Goal: Navigation & Orientation: Find specific page/section

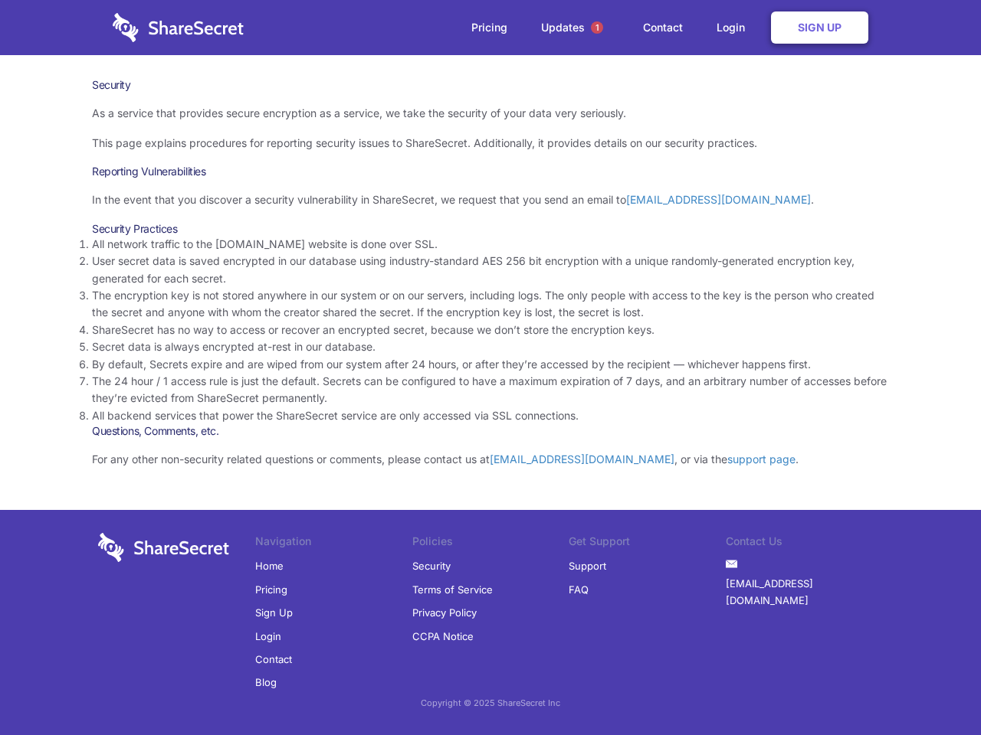
click at [490, 368] on li "By default, Secrets expire and are wiped from our system after 24 hours, or aft…" at bounding box center [490, 364] width 797 height 17
click at [597, 28] on span "1" at bounding box center [597, 27] width 12 height 12
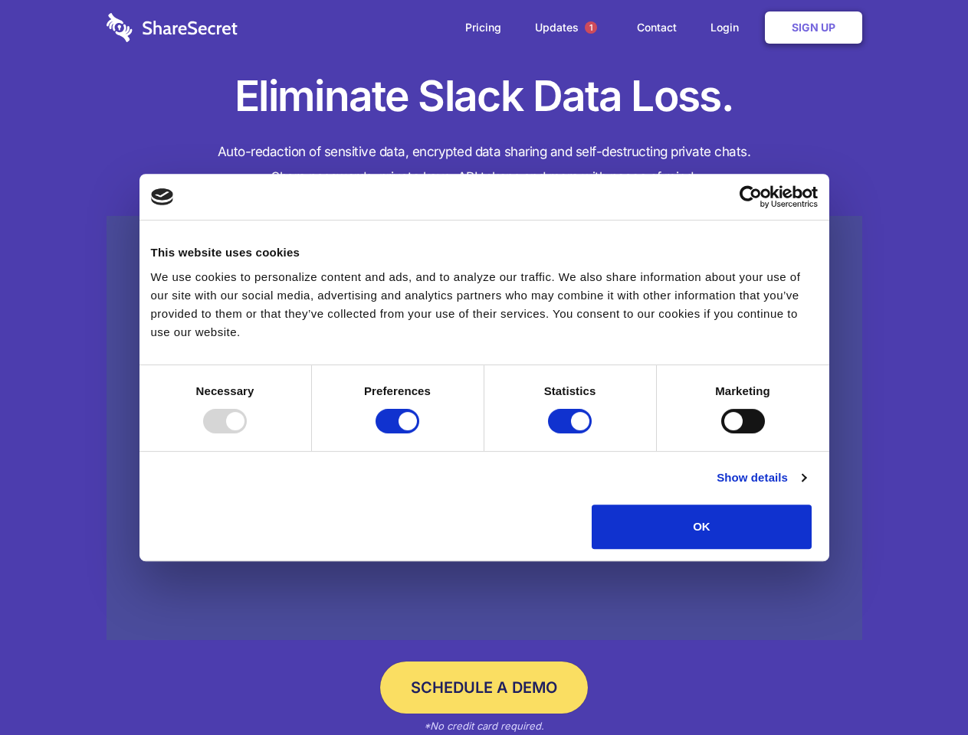
click at [247, 434] on div at bounding box center [225, 421] width 44 height 25
click at [419, 434] on input "Preferences" at bounding box center [397, 421] width 44 height 25
checkbox input "false"
click at [571, 434] on input "Statistics" at bounding box center [570, 421] width 44 height 25
checkbox input "false"
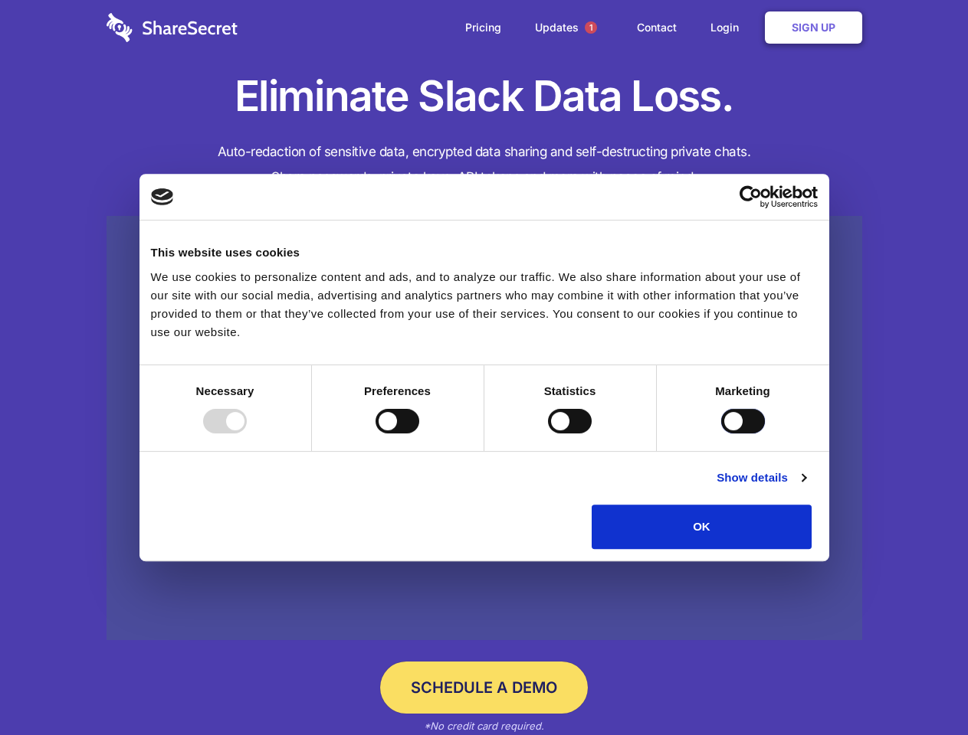
click at [721, 434] on input "Marketing" at bounding box center [743, 421] width 44 height 25
checkbox input "true"
click at [805, 487] on link "Show details" at bounding box center [760, 478] width 89 height 18
click at [0, 0] on li "Necessary 7 Necessary cookies help make a website usable by enabling basic func…" at bounding box center [0, 0] width 0 height 0
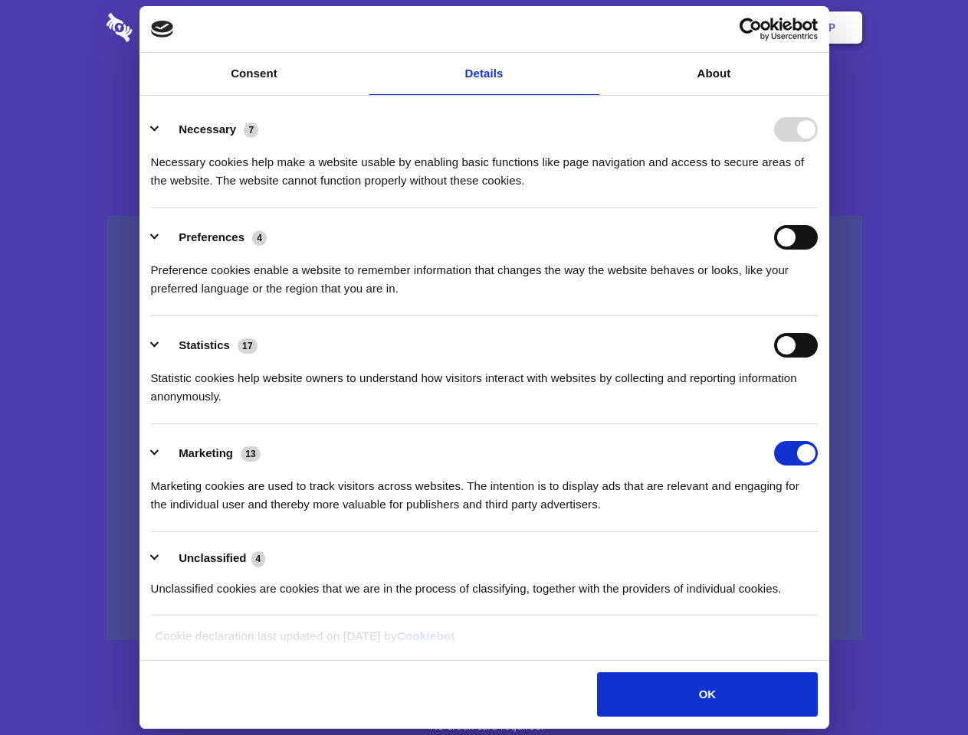
click at [590, 28] on span "1" at bounding box center [591, 27] width 12 height 12
